Goal: Task Accomplishment & Management: Complete application form

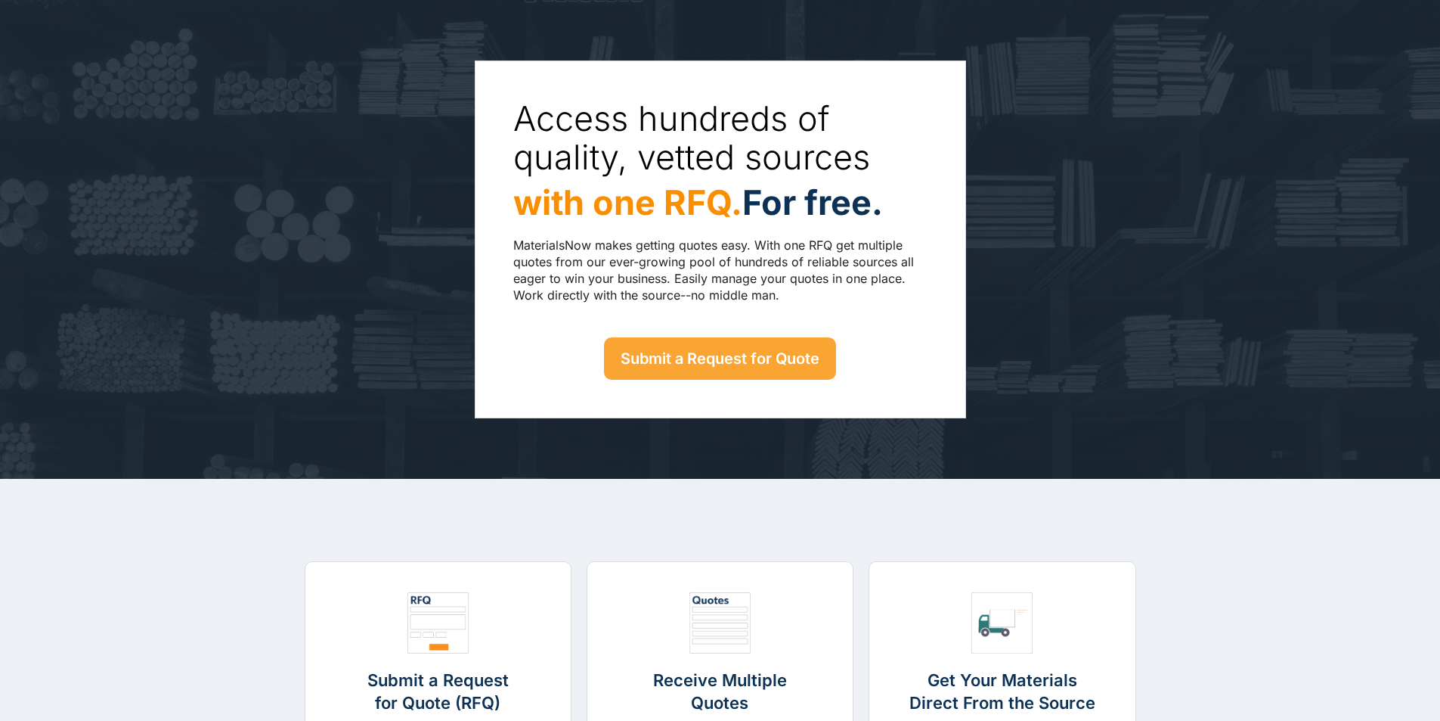
click at [689, 370] on link "Submit a Request for Quote" at bounding box center [720, 358] width 232 height 42
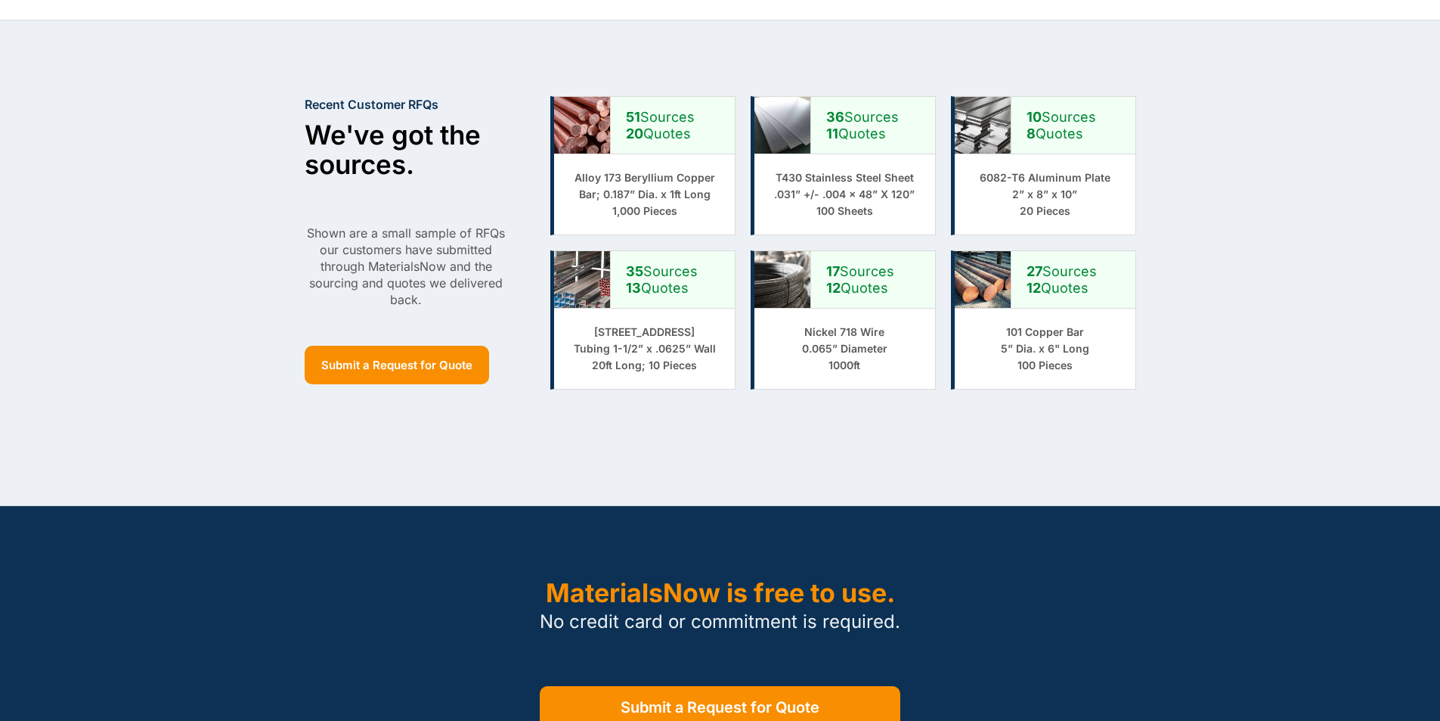
scroll to position [1285, 0]
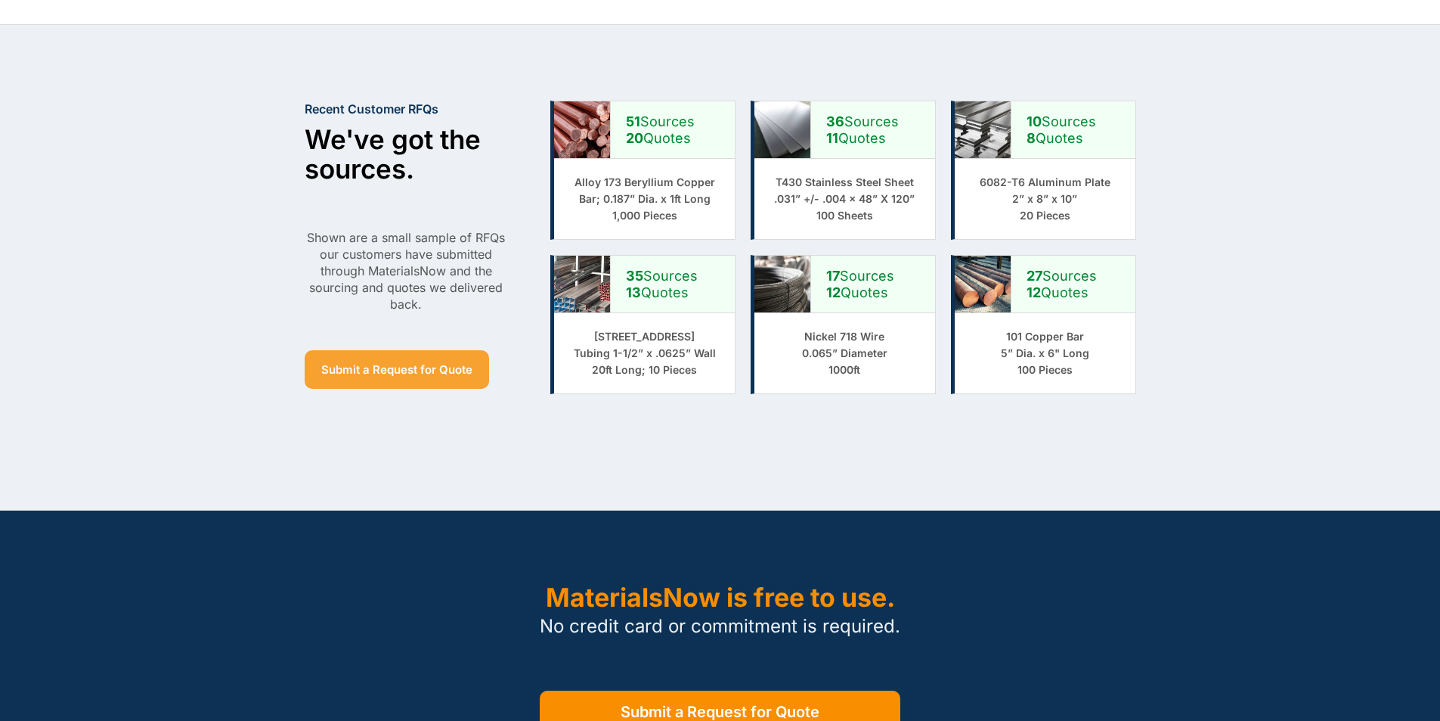
click at [389, 373] on link "Submit a Request for Quote" at bounding box center [397, 369] width 184 height 39
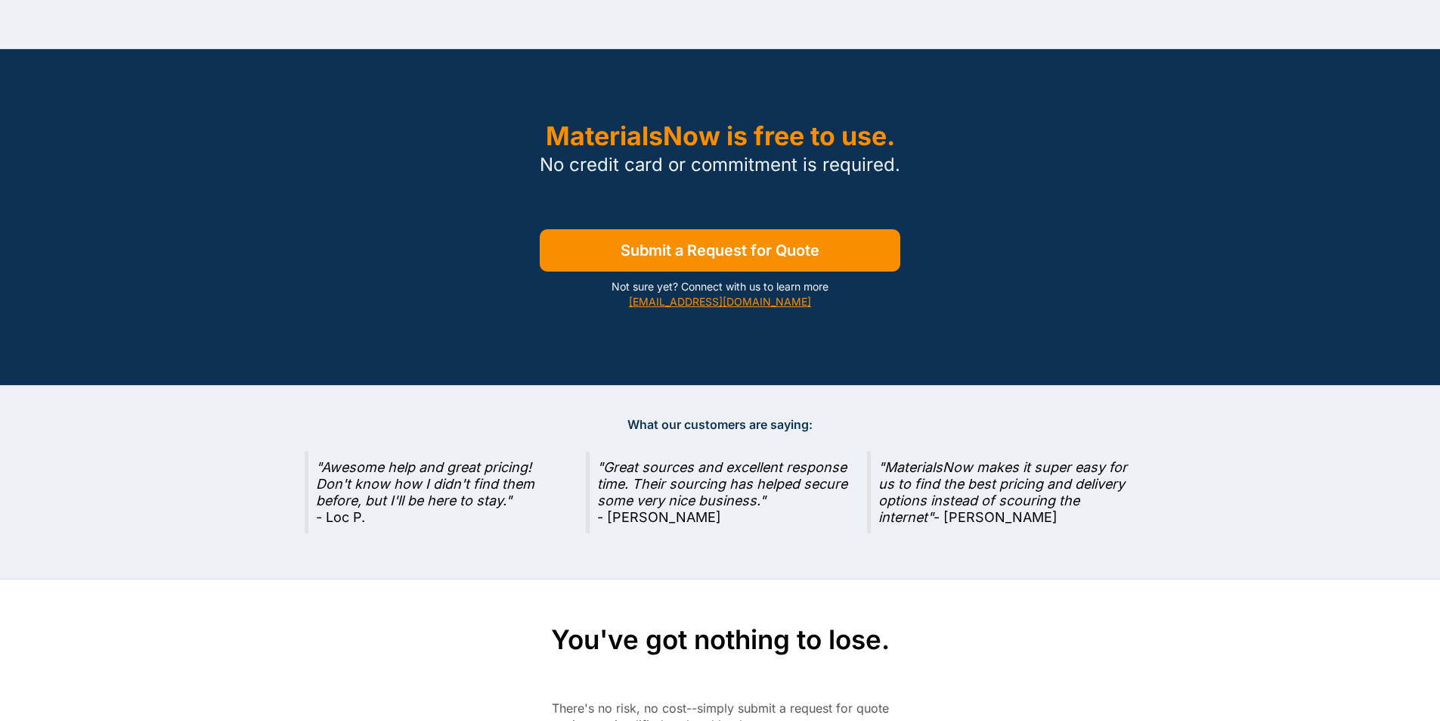
scroll to position [1814, 0]
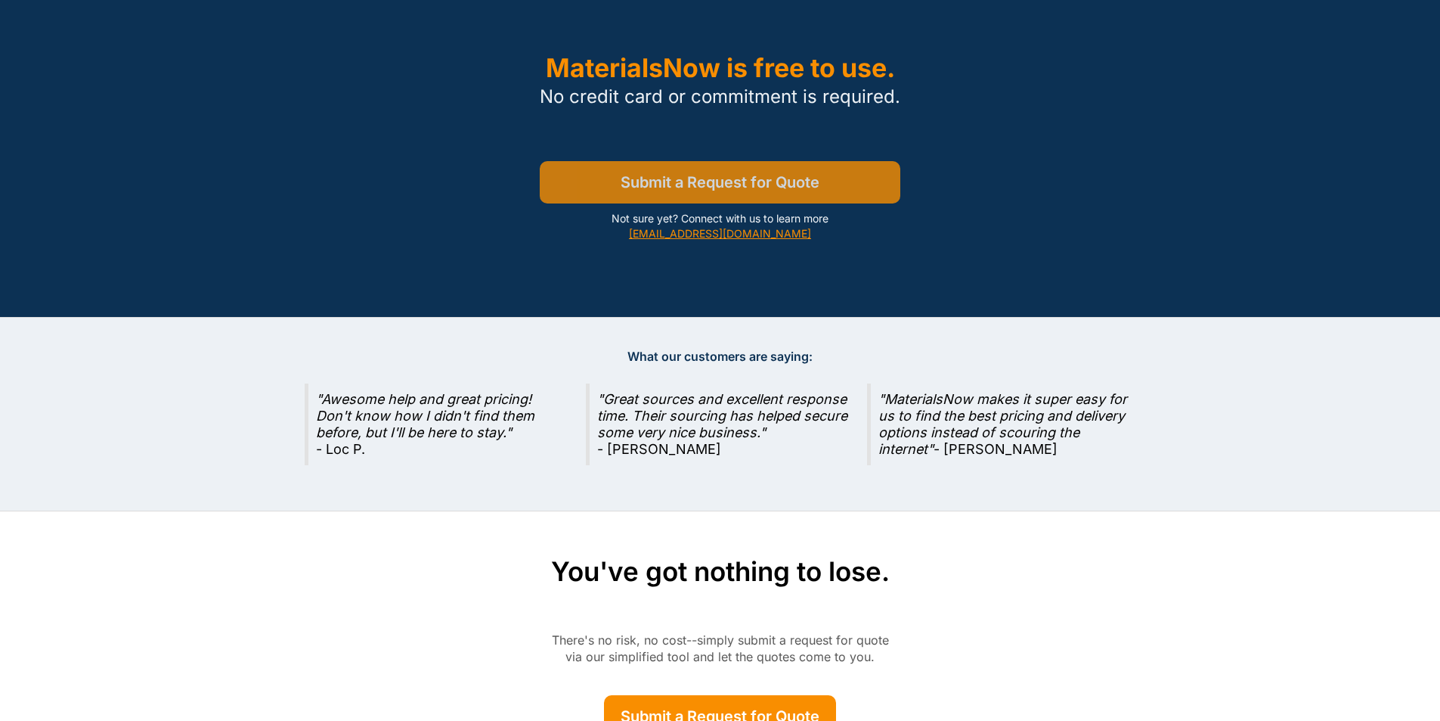
click at [749, 194] on link "Submit a Request for Quote" at bounding box center [720, 182] width 360 height 42
